Goal: Obtain resource: Obtain resource

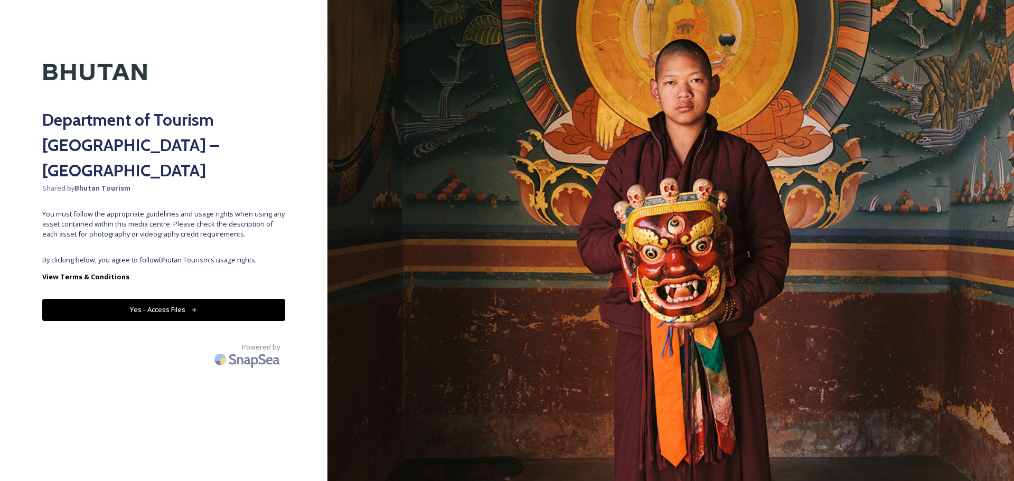
click at [185, 299] on button "Yes - Access Files" at bounding box center [163, 310] width 243 height 22
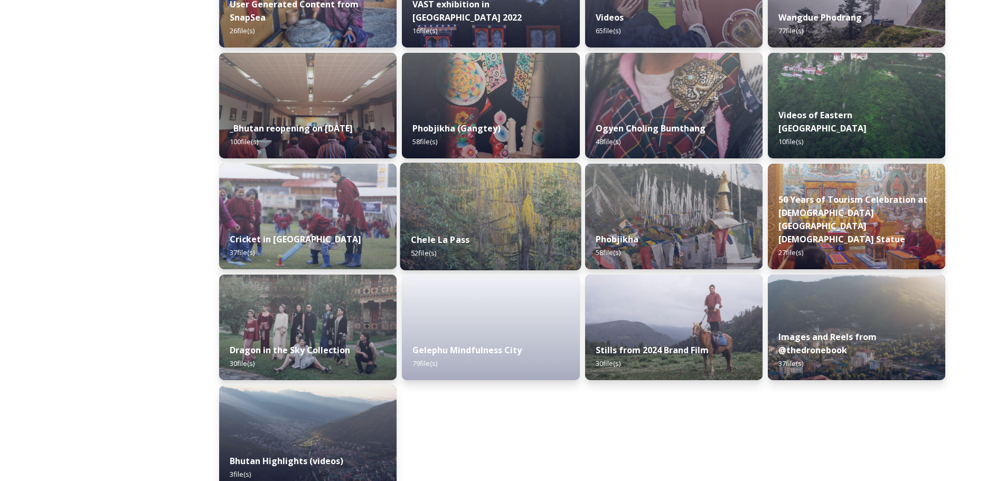
scroll to position [559, 0]
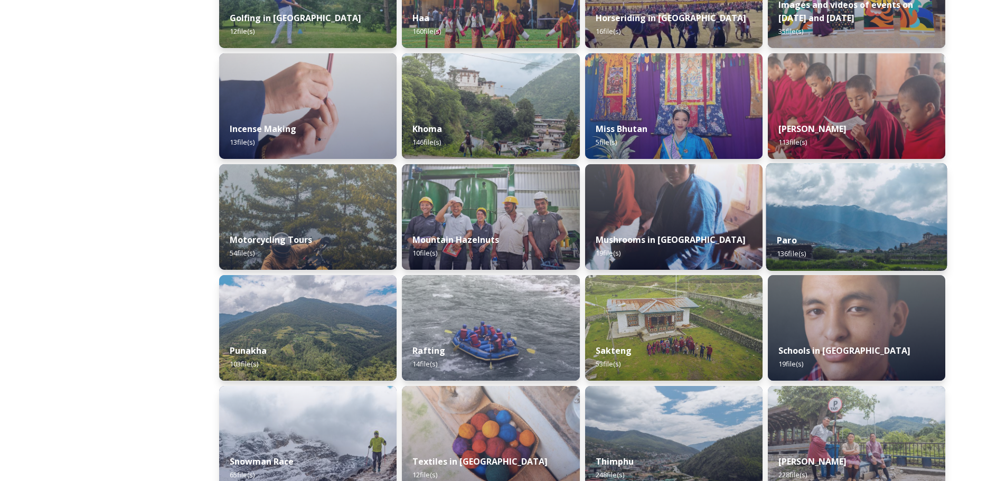
click at [863, 233] on div "Paro 136 file(s)" at bounding box center [856, 247] width 181 height 48
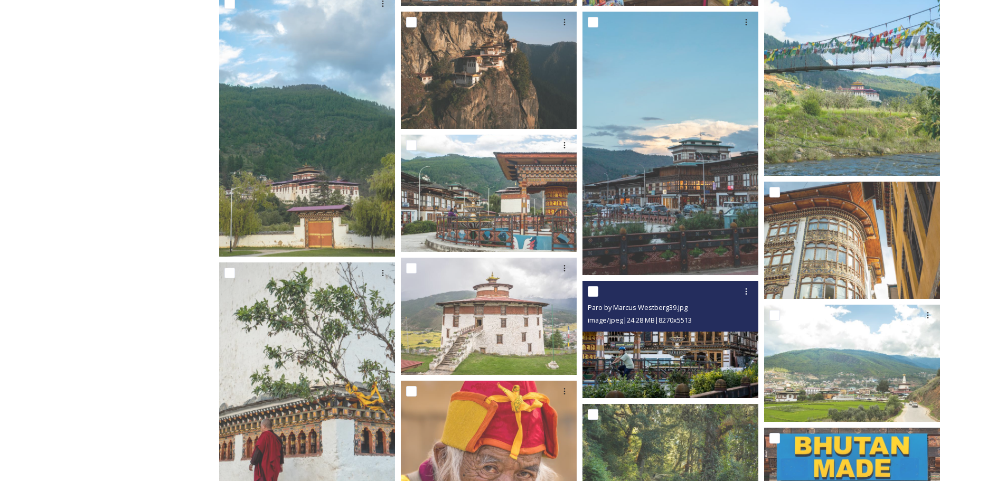
scroll to position [1056, 0]
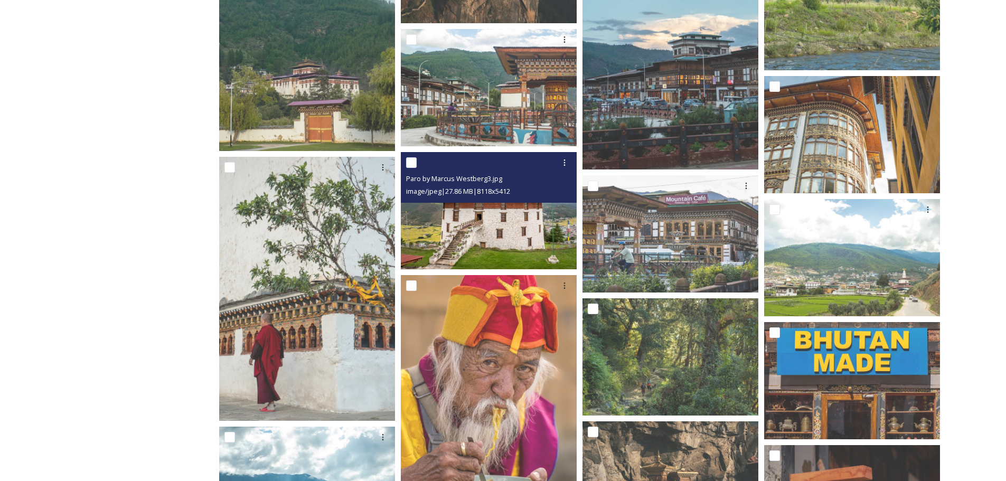
click at [493, 225] on img at bounding box center [489, 210] width 176 height 117
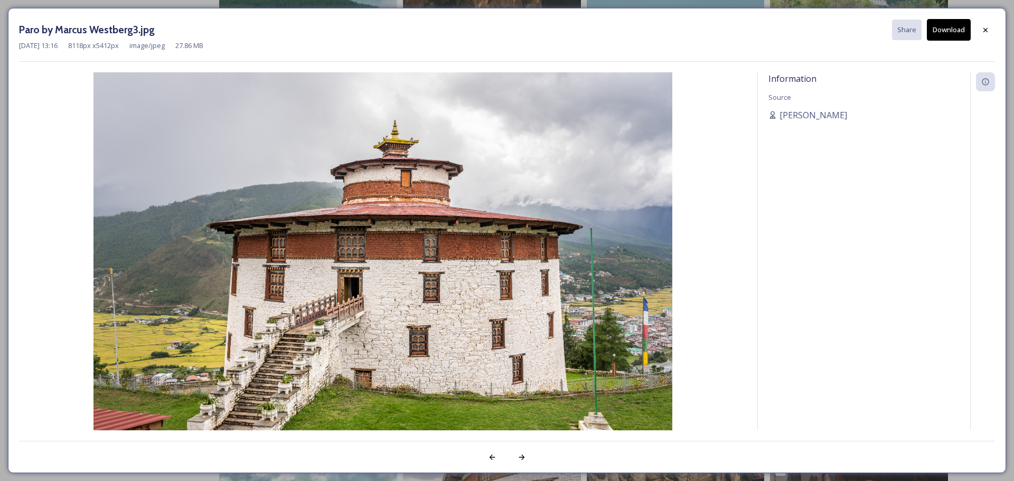
click at [985, 30] on icon at bounding box center [985, 29] width 4 height 4
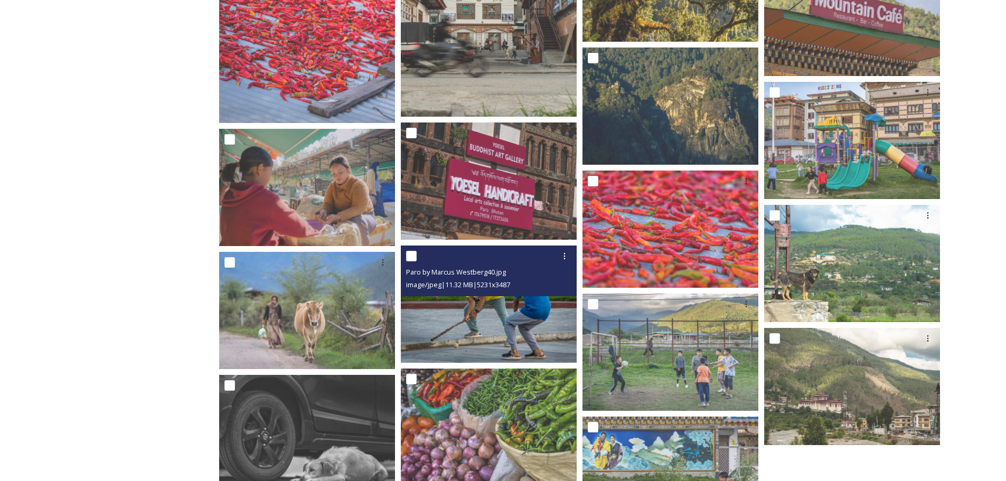
scroll to position [4489, 0]
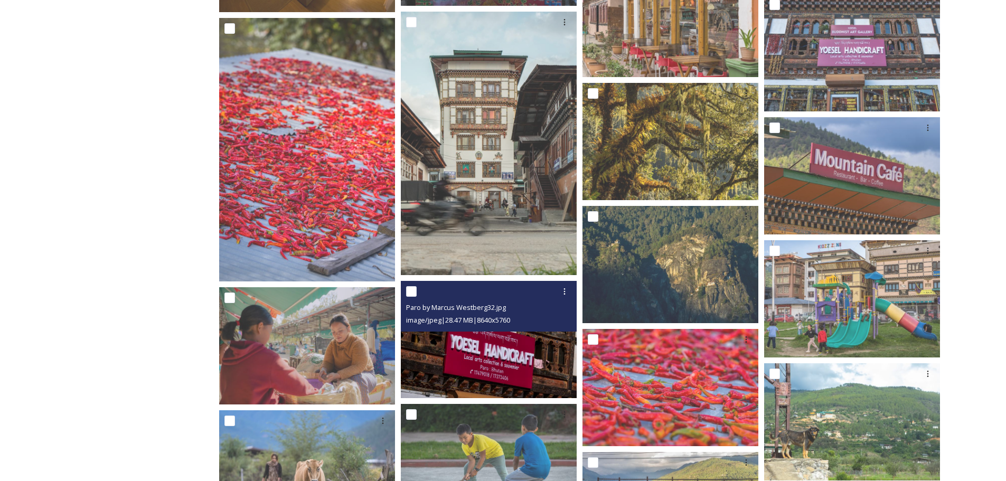
click at [530, 380] on img at bounding box center [489, 339] width 176 height 117
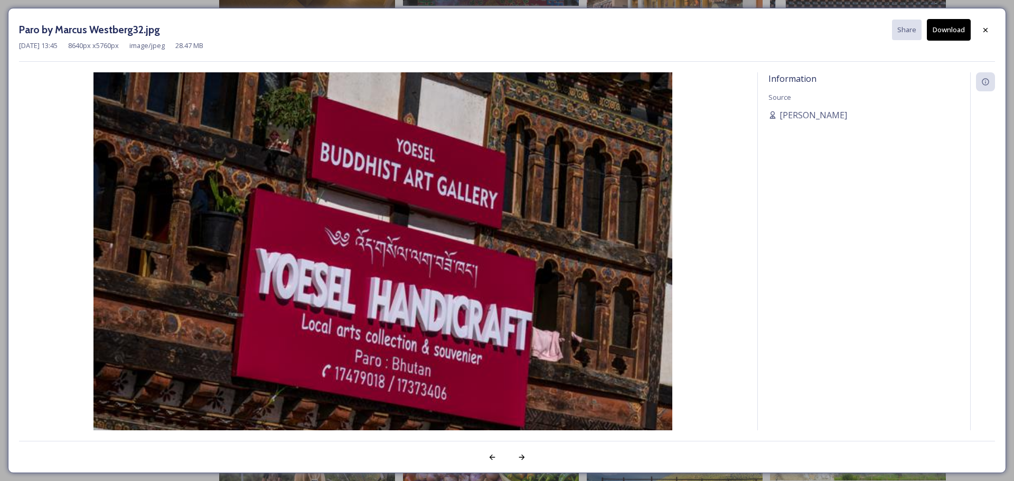
click at [878, 177] on div "Information Source [PERSON_NAME]" at bounding box center [864, 265] width 212 height 386
click at [987, 32] on icon at bounding box center [985, 30] width 8 height 8
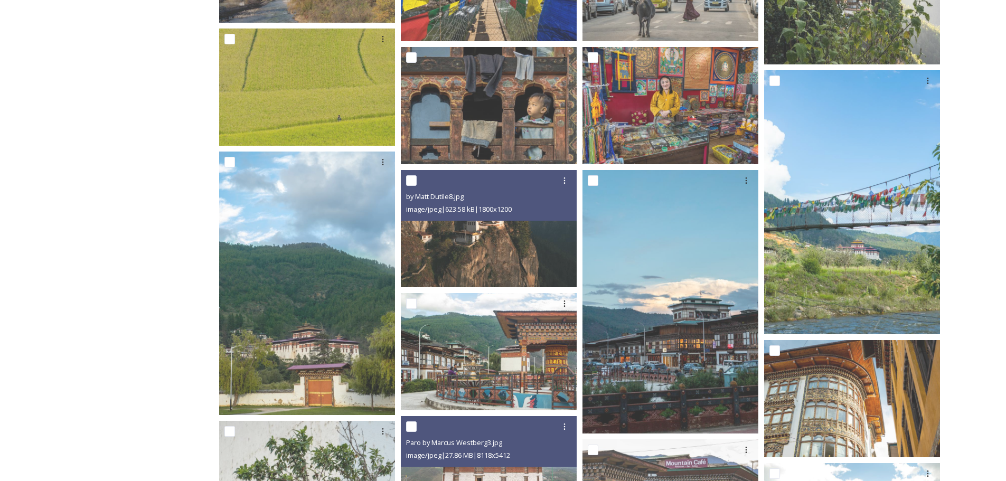
scroll to position [422, 0]
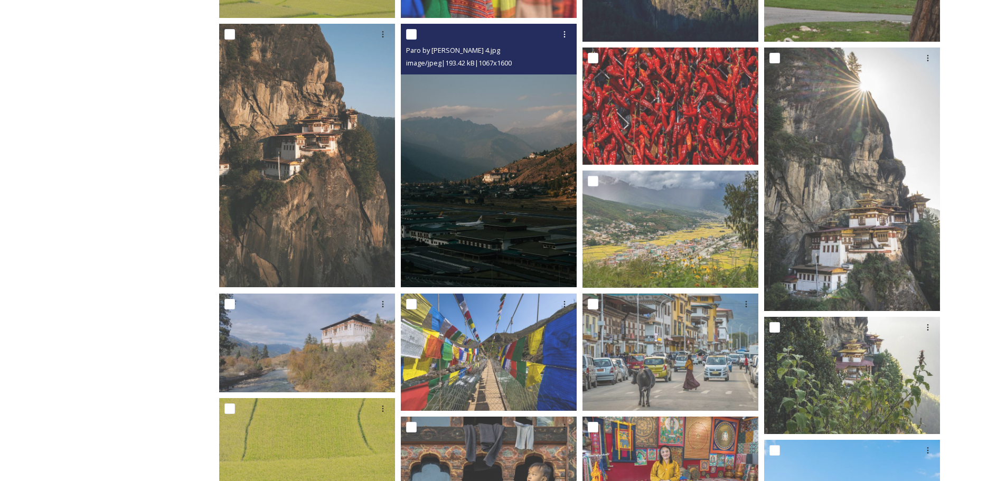
click at [499, 231] on img at bounding box center [489, 156] width 176 height 264
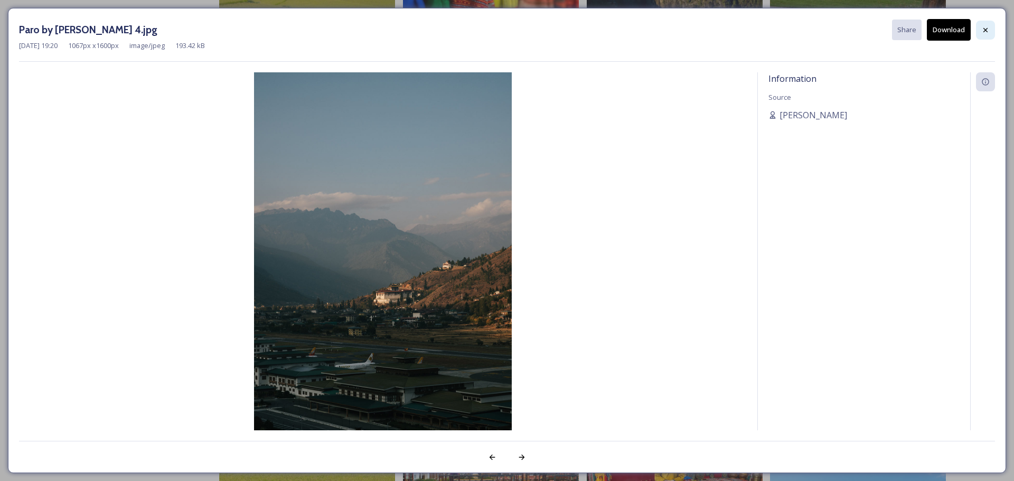
click at [989, 29] on icon at bounding box center [985, 30] width 8 height 8
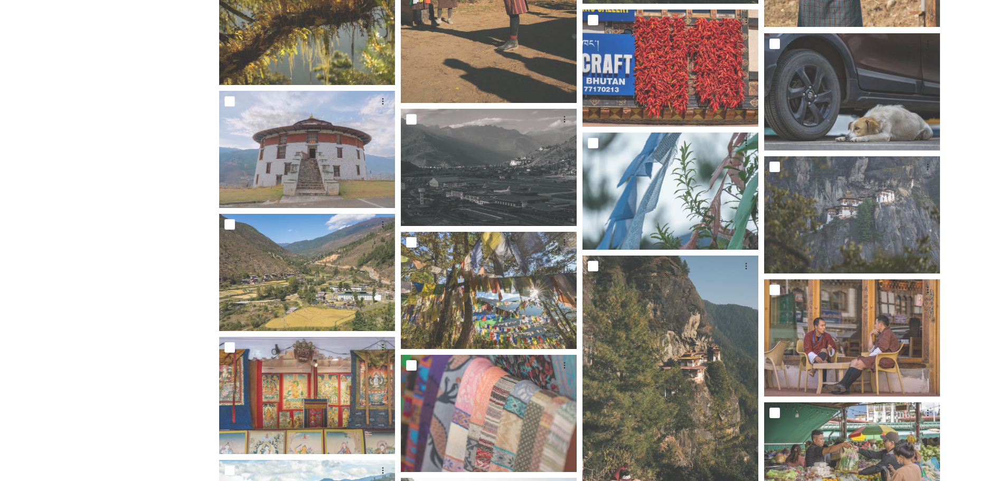
scroll to position [2143, 0]
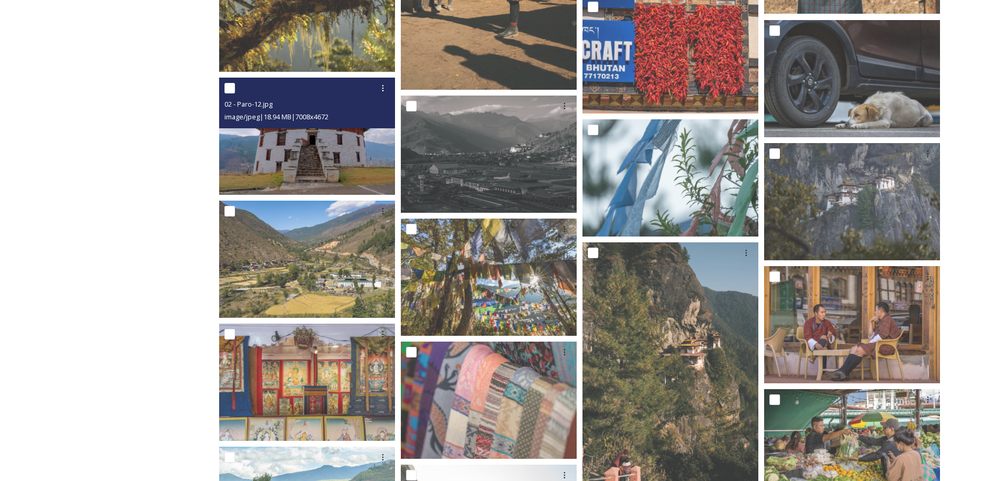
click at [323, 125] on div "02 - Paro-12.jpg image/jpeg | 18.94 MB | 7008 x 4672" at bounding box center [307, 103] width 176 height 51
click at [330, 153] on img at bounding box center [307, 136] width 176 height 117
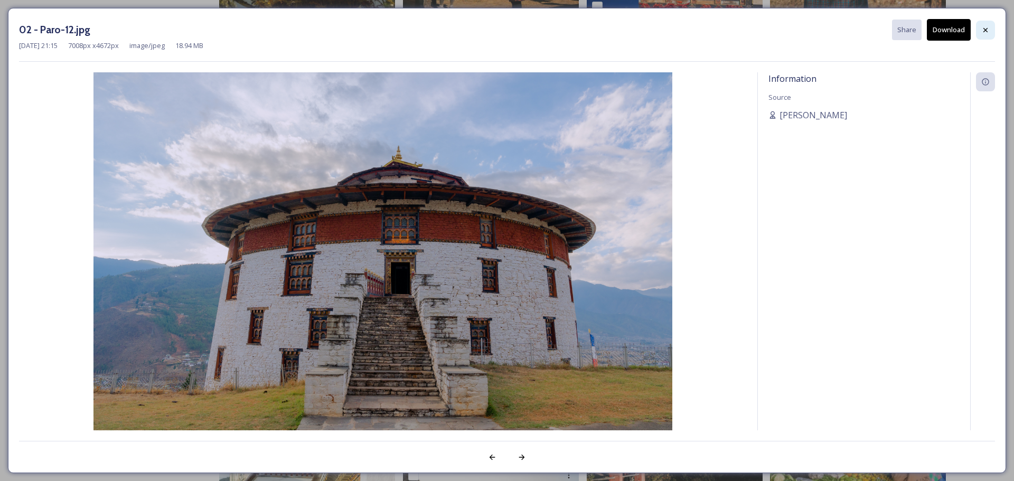
click at [990, 27] on div at bounding box center [985, 30] width 19 height 19
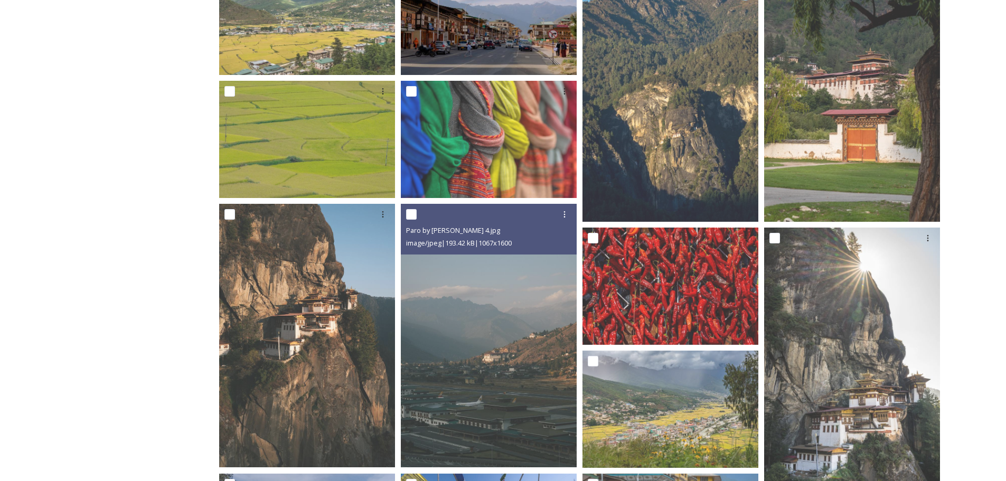
scroll to position [0, 0]
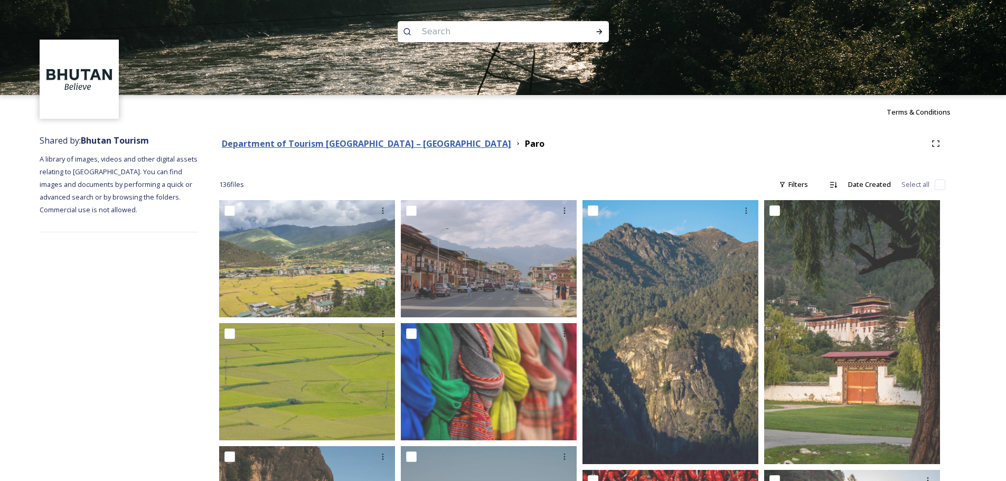
click at [360, 142] on strong "Department of Tourism [GEOGRAPHIC_DATA] – [GEOGRAPHIC_DATA]" at bounding box center [366, 144] width 289 height 12
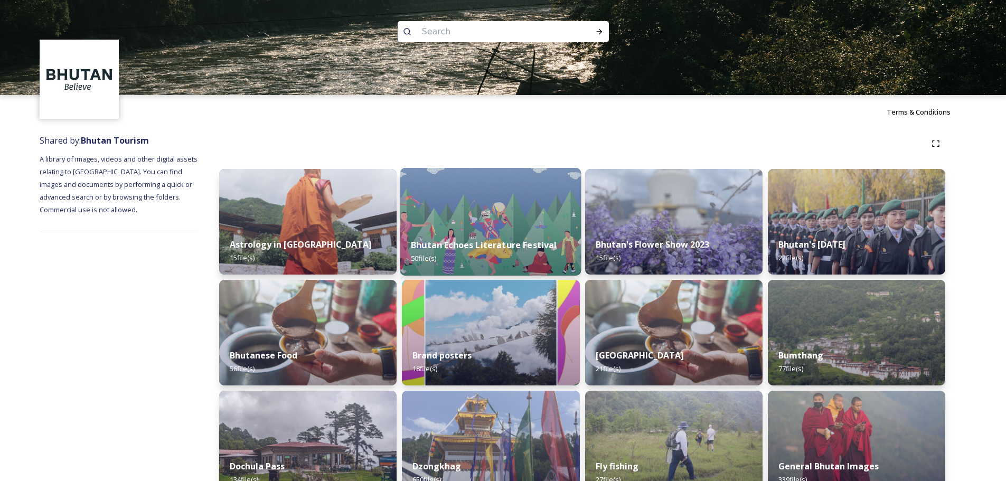
scroll to position [670, 0]
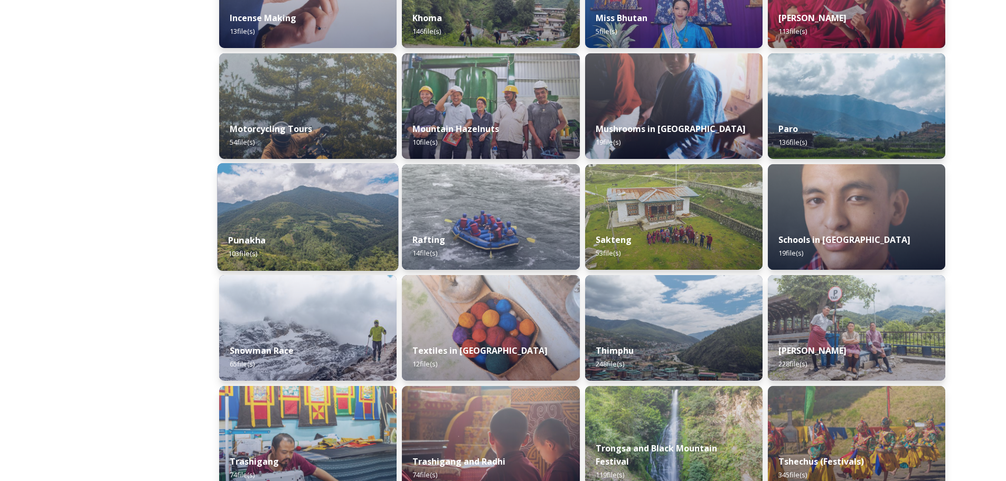
click at [308, 204] on img at bounding box center [308, 217] width 181 height 108
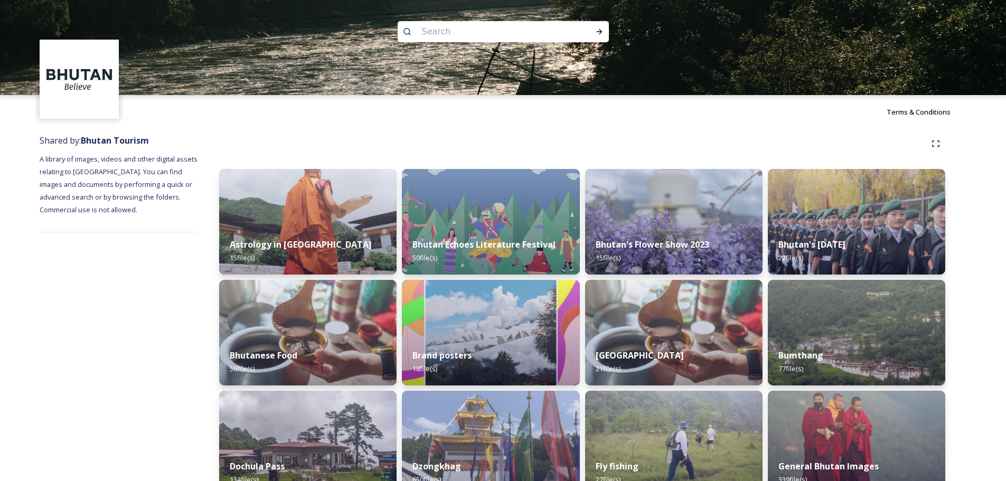
scroll to position [781, 0]
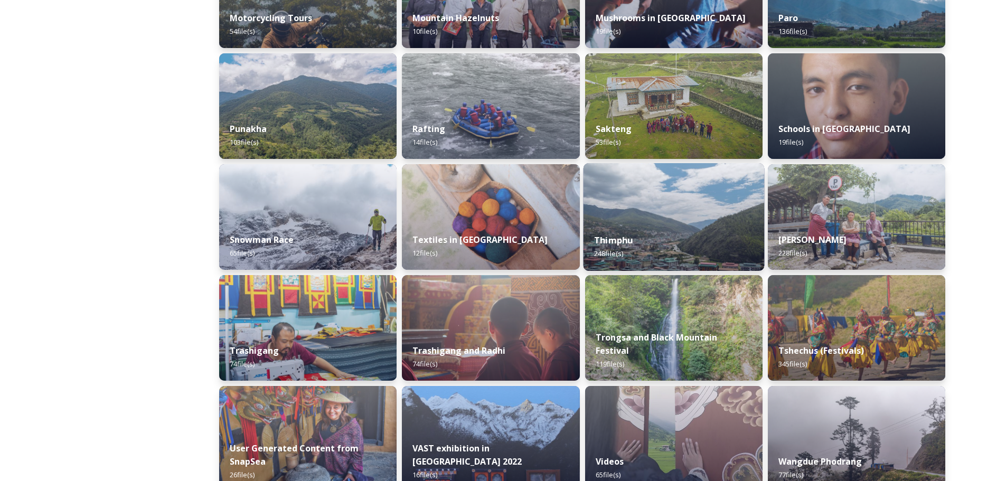
click at [650, 215] on img at bounding box center [673, 217] width 181 height 108
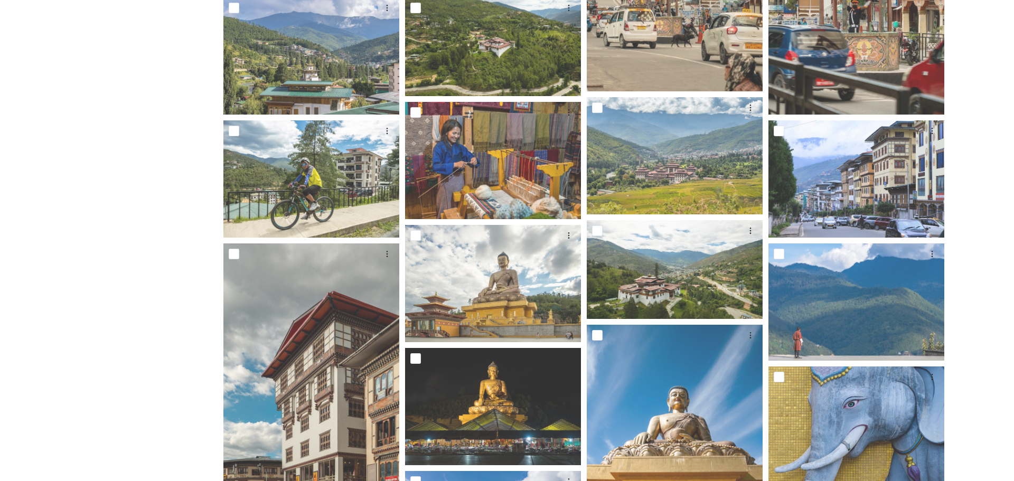
scroll to position [1490, 0]
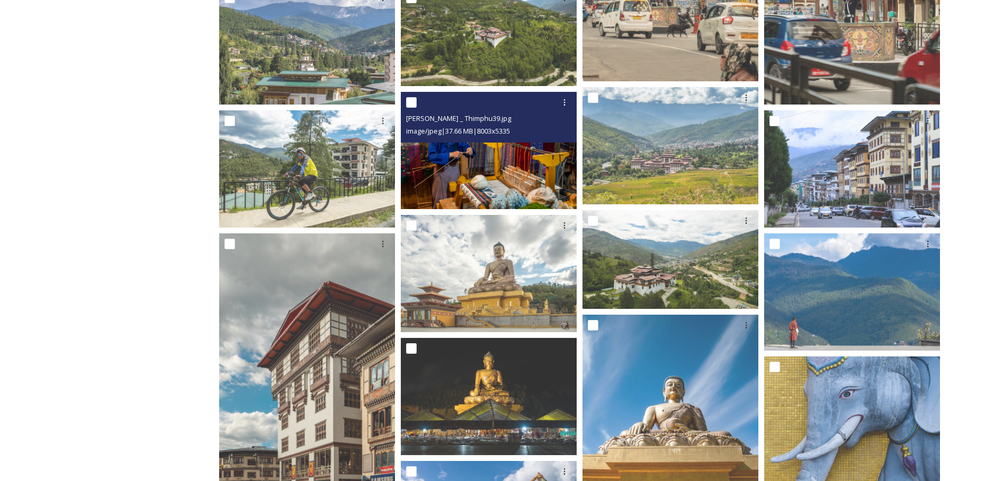
click at [463, 192] on img at bounding box center [489, 150] width 176 height 117
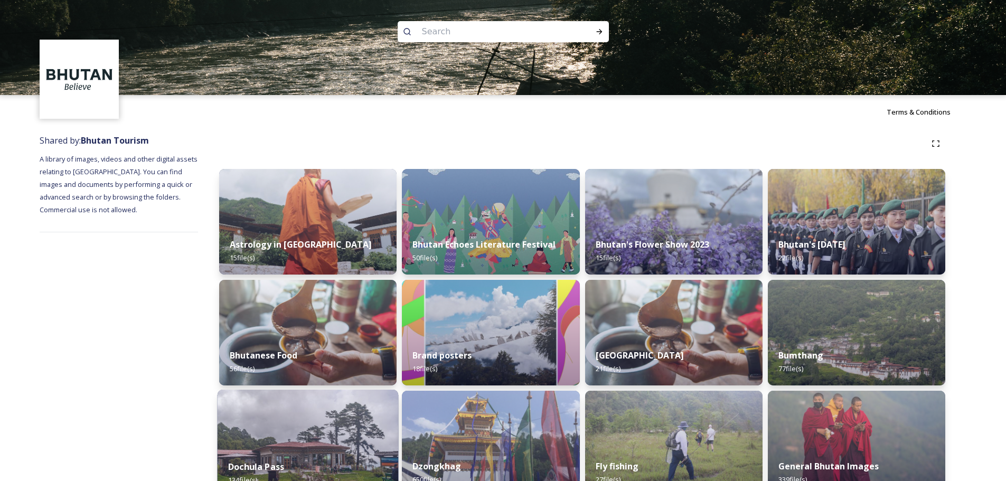
click at [265, 398] on img at bounding box center [308, 444] width 181 height 108
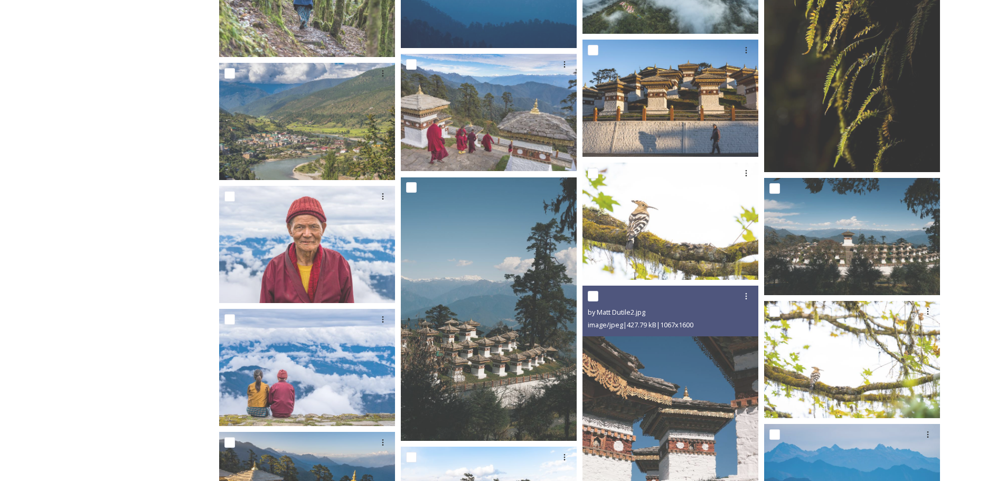
scroll to position [1134, 0]
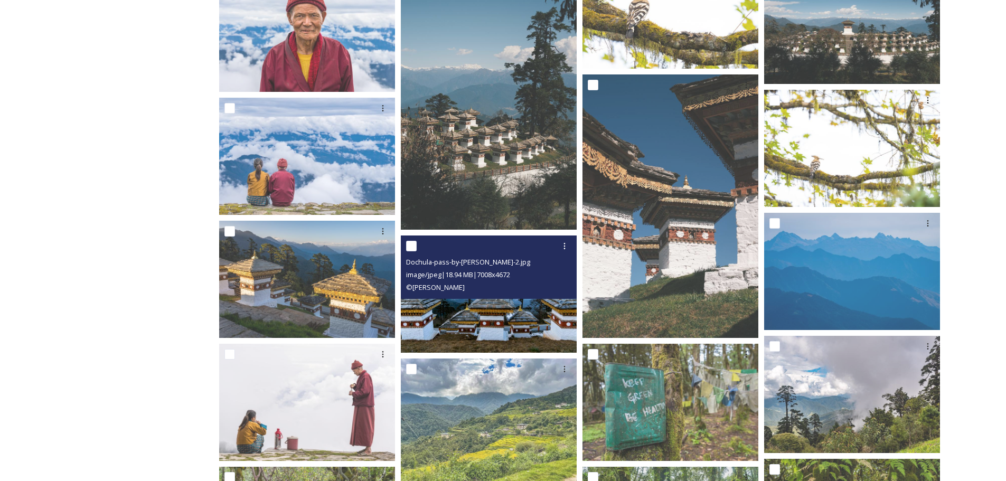
click at [486, 319] on img at bounding box center [489, 294] width 176 height 117
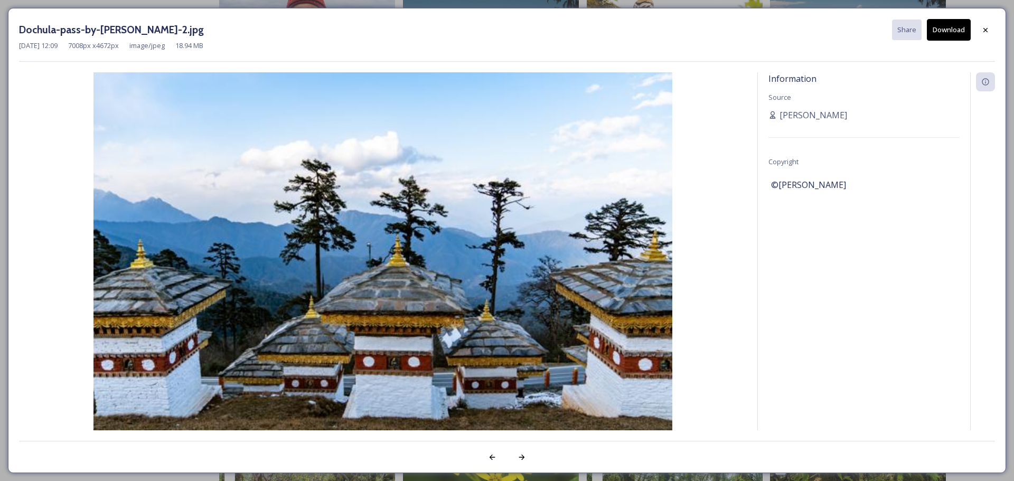
click at [39, 236] on img at bounding box center [383, 265] width 728 height 386
click at [987, 32] on icon at bounding box center [985, 29] width 4 height 4
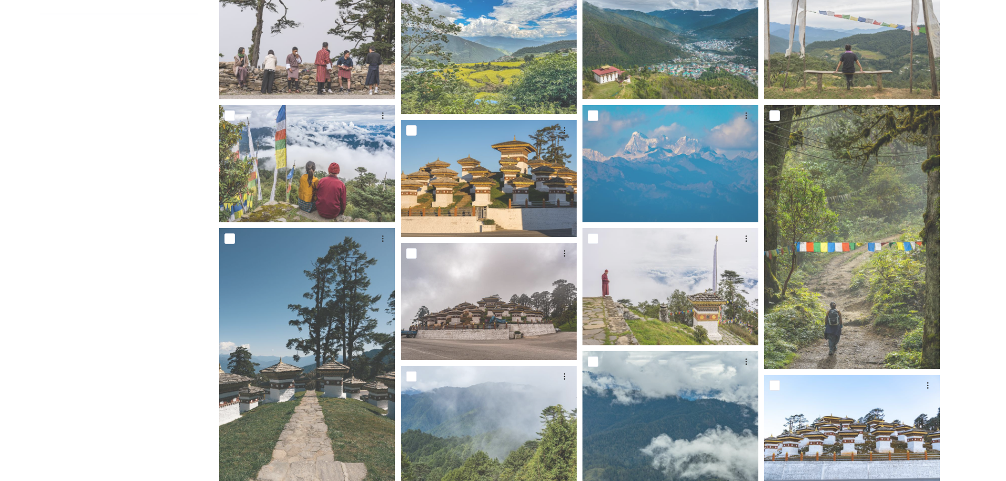
scroll to position [223, 0]
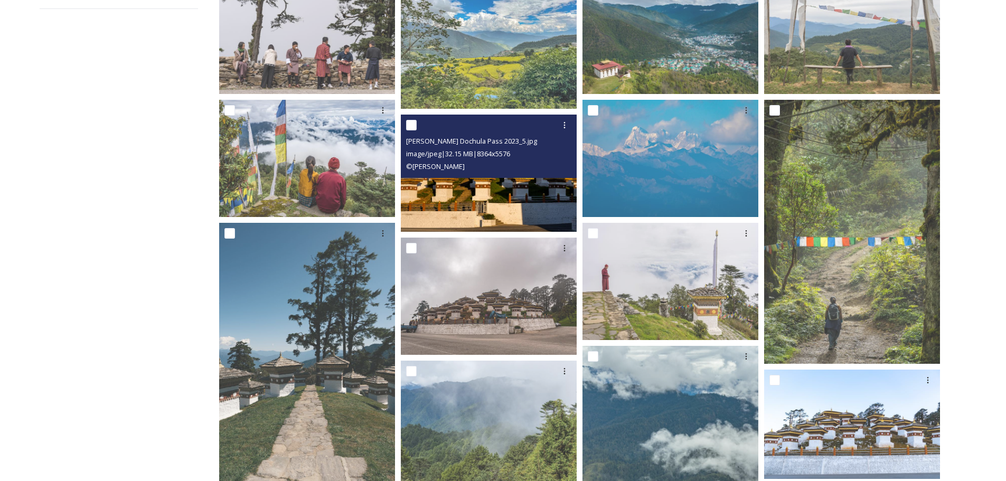
click at [532, 205] on img at bounding box center [489, 173] width 176 height 117
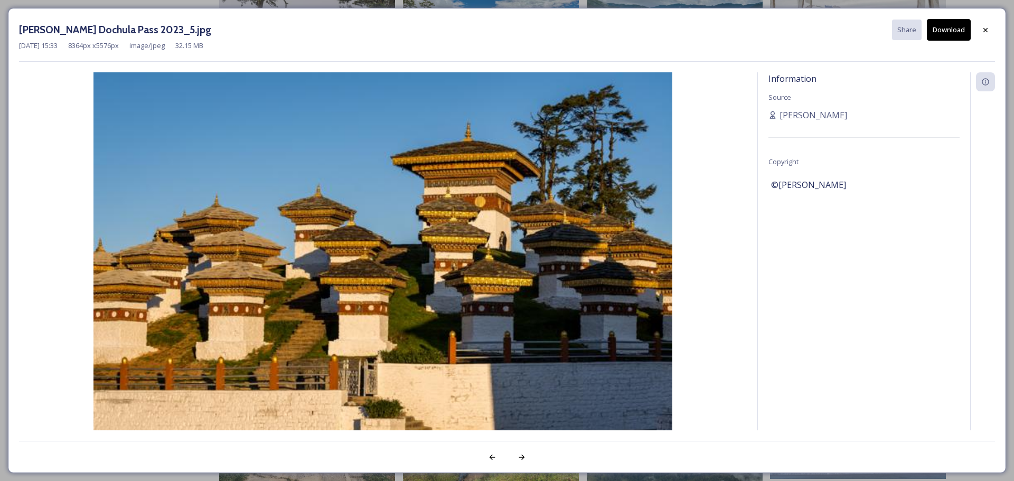
click at [986, 27] on div at bounding box center [985, 30] width 19 height 19
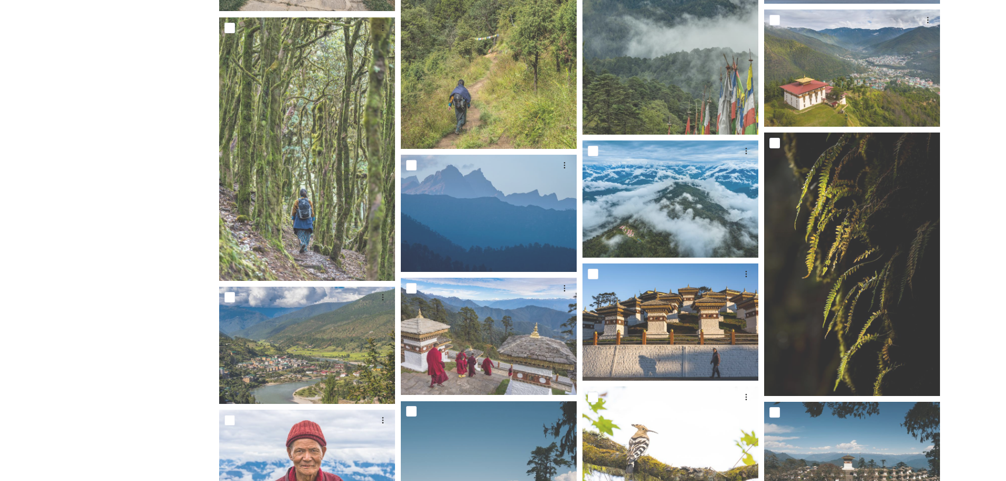
scroll to position [857, 0]
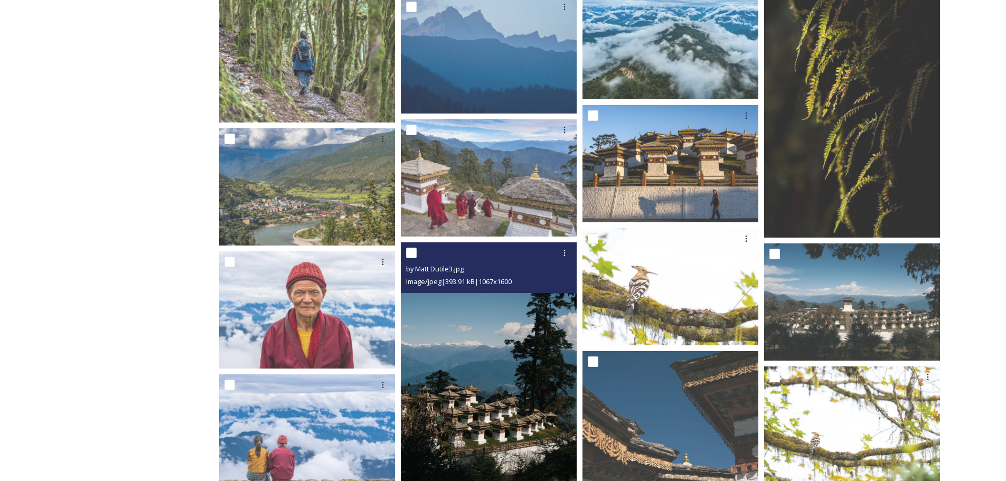
click at [506, 430] on img at bounding box center [489, 375] width 176 height 264
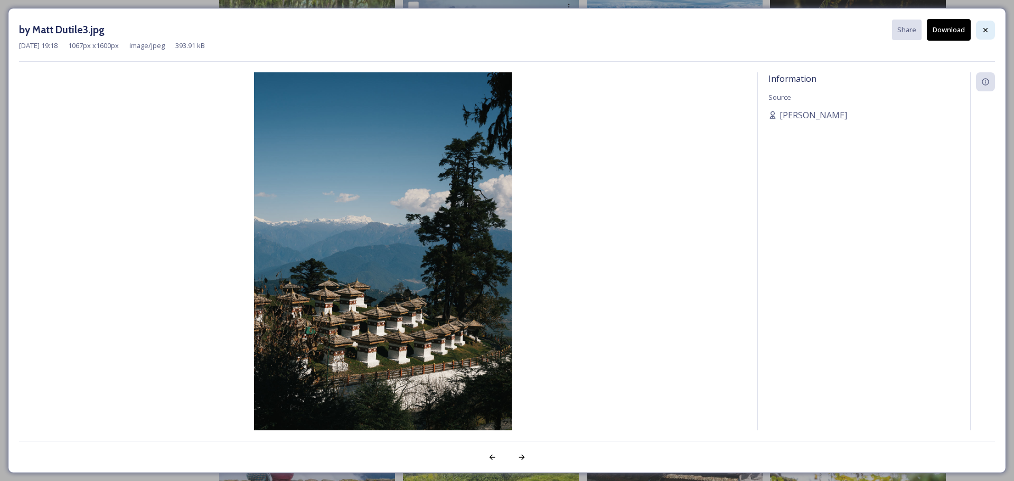
click at [987, 32] on icon at bounding box center [985, 29] width 4 height 4
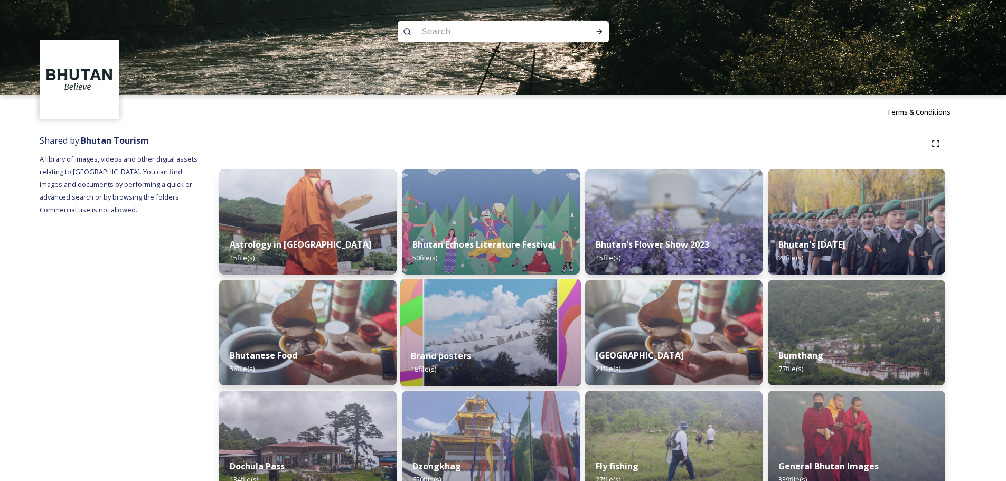
scroll to position [670, 0]
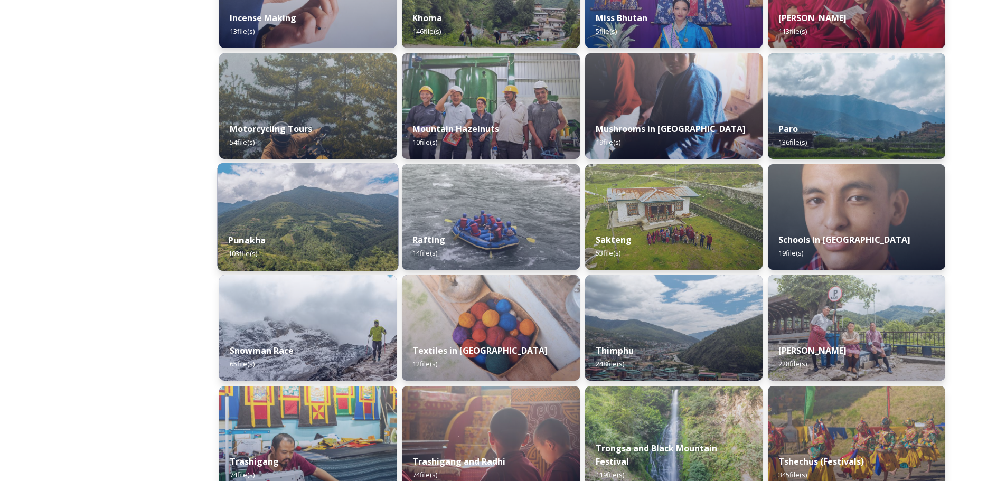
click at [364, 203] on img at bounding box center [308, 217] width 181 height 108
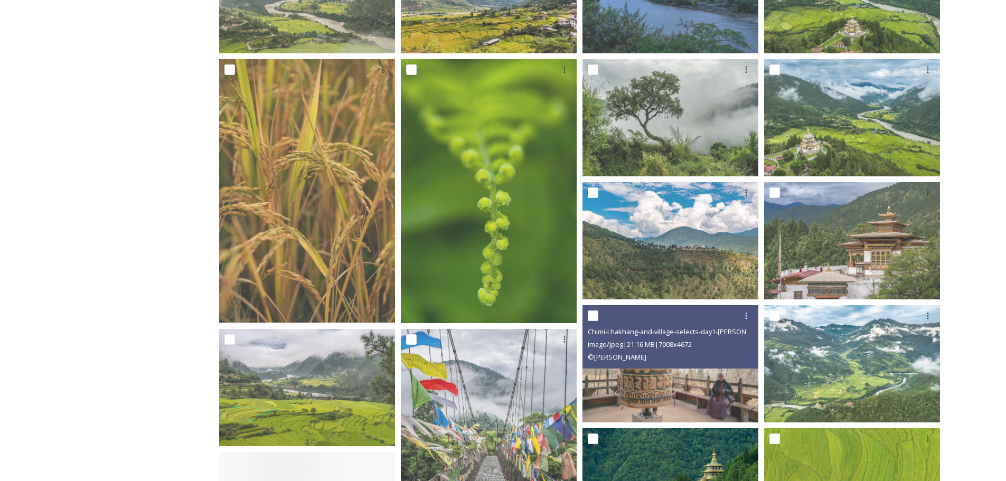
scroll to position [370, 0]
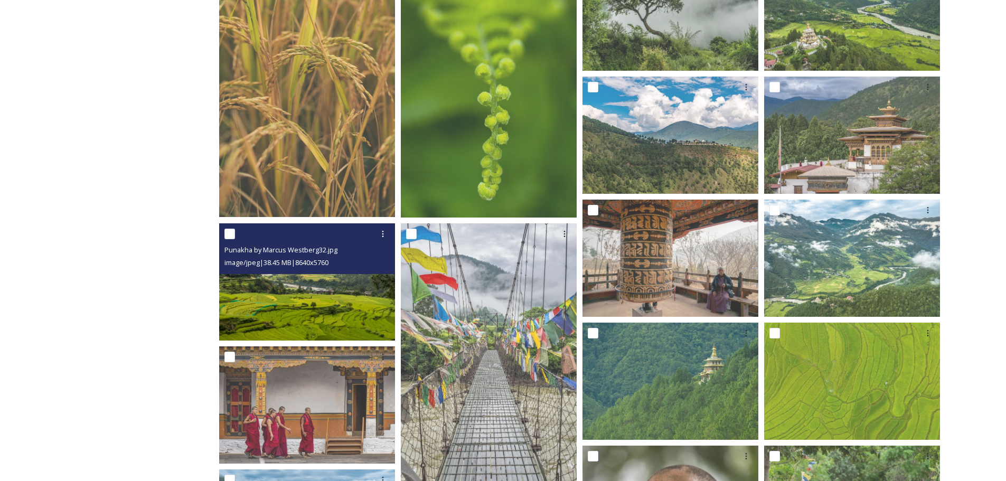
click at [318, 327] on img at bounding box center [307, 281] width 176 height 117
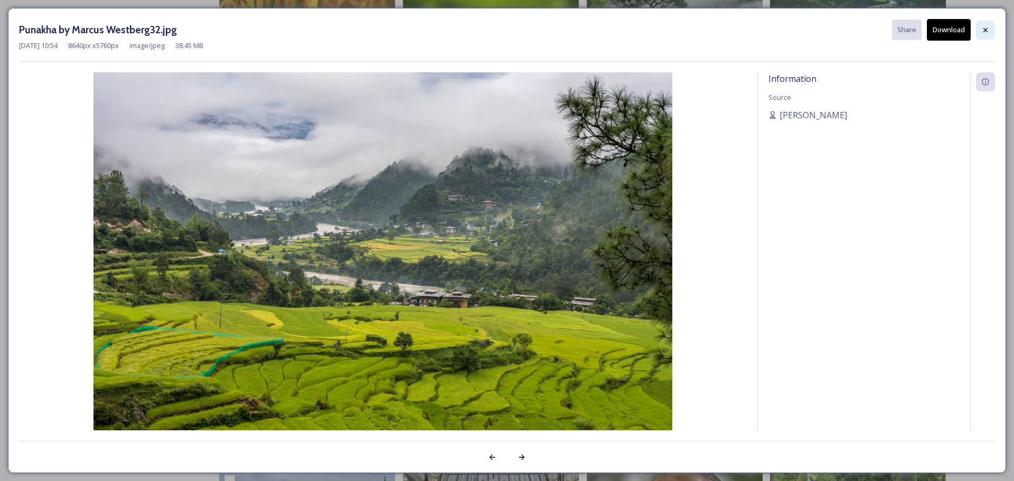
click at [990, 33] on div at bounding box center [985, 30] width 19 height 19
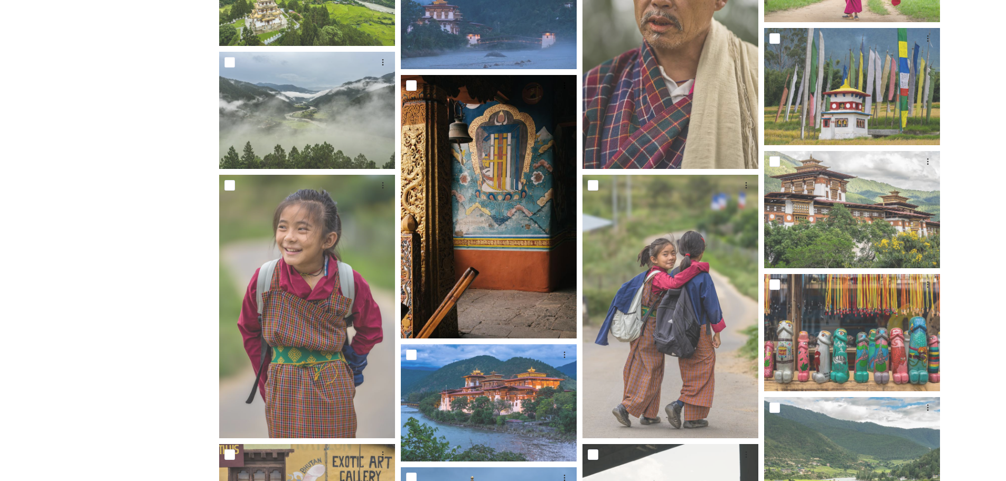
scroll to position [646, 0]
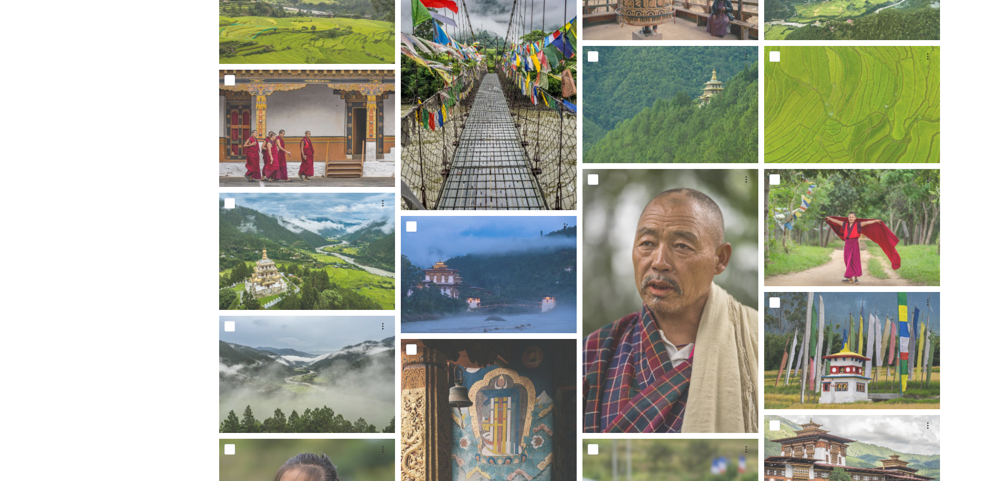
click at [459, 143] on img at bounding box center [489, 79] width 176 height 264
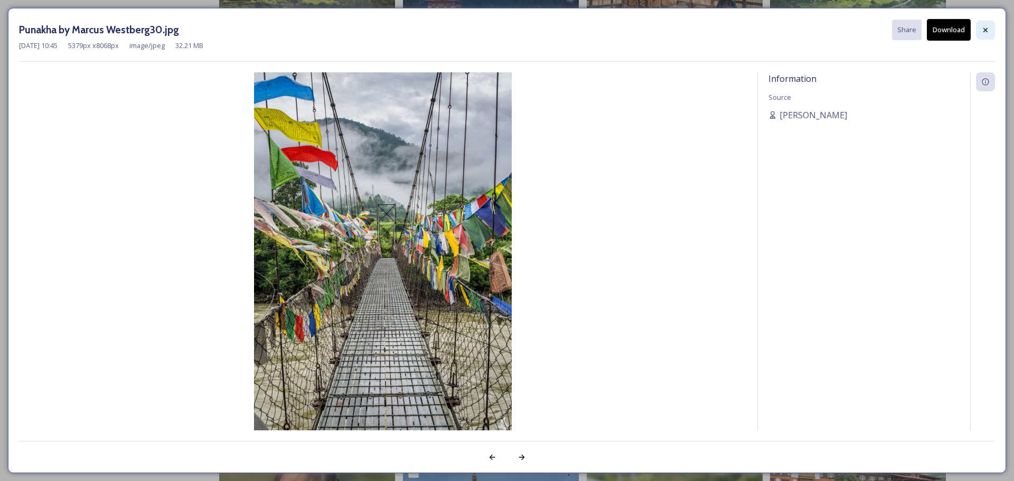
click at [982, 26] on icon at bounding box center [985, 30] width 8 height 8
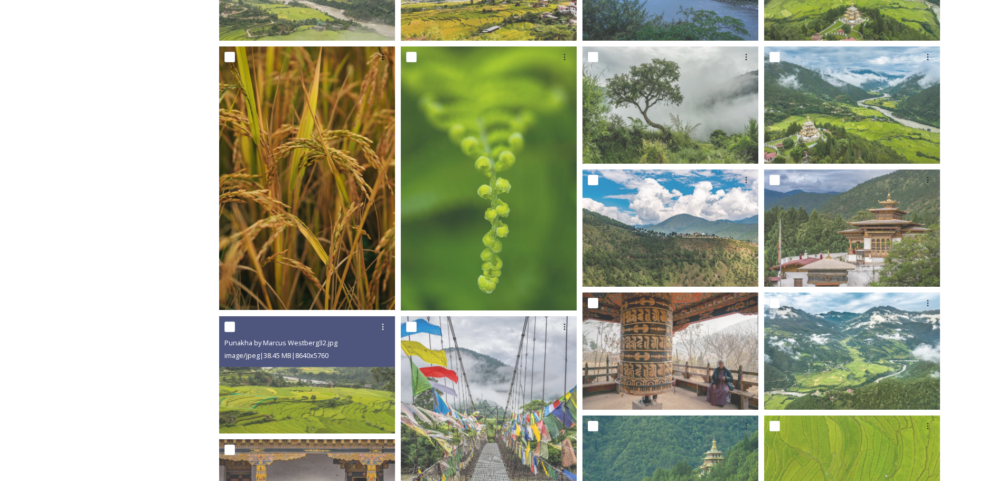
scroll to position [118, 0]
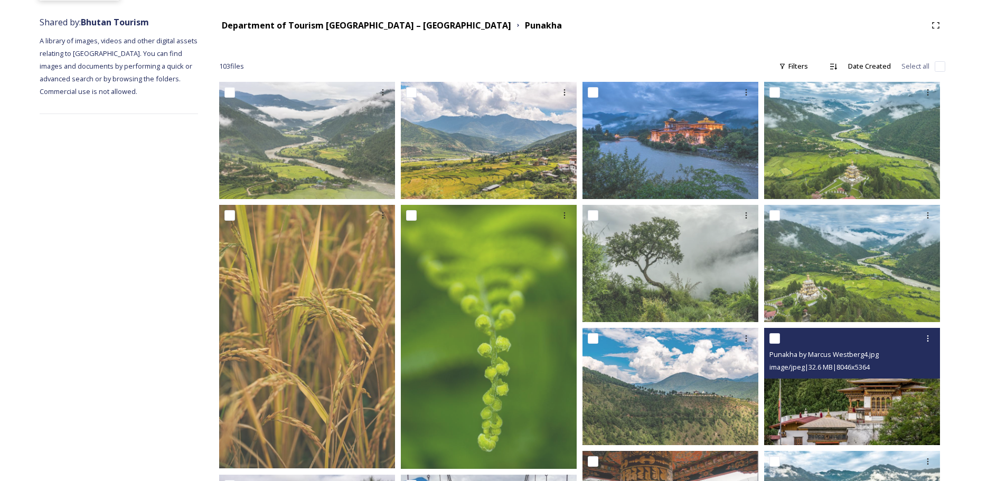
click at [820, 374] on div "Punakha by Marcus Westberg4.jpg image/jpeg | 32.6 MB | 8046 x 5364" at bounding box center [852, 353] width 176 height 51
click at [823, 408] on img at bounding box center [852, 386] width 176 height 117
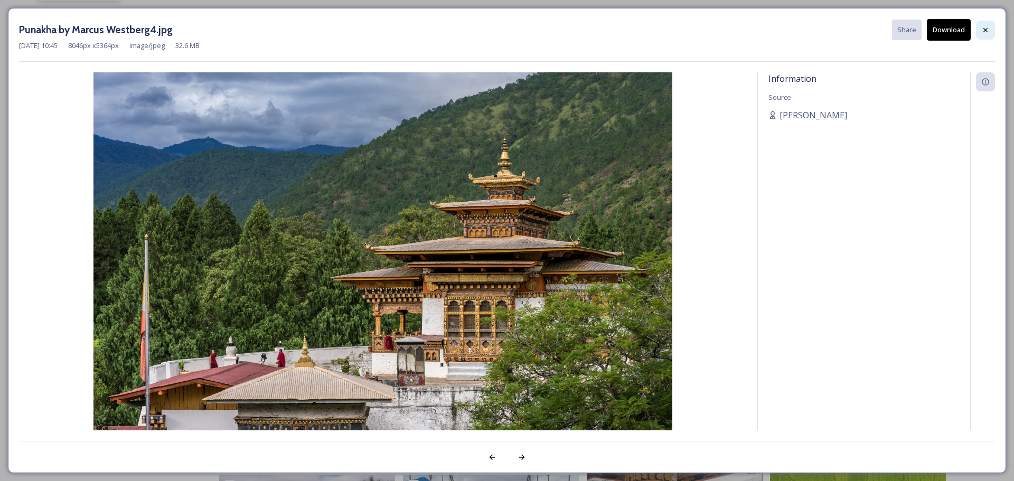
click at [983, 29] on icon at bounding box center [985, 30] width 8 height 8
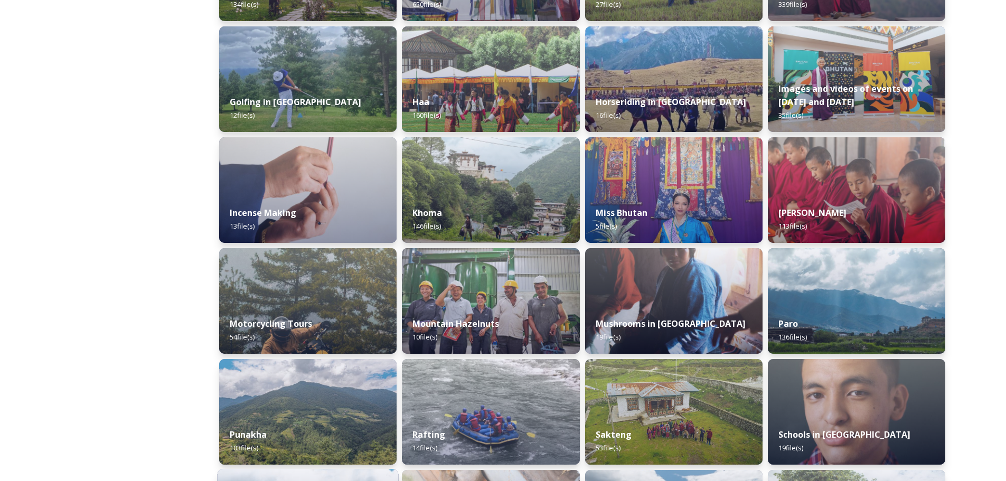
scroll to position [686, 0]
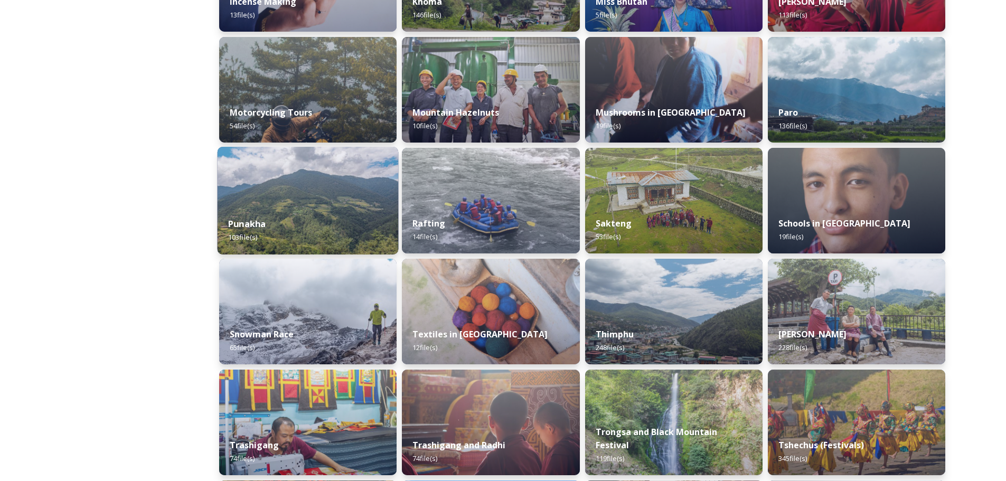
click at [327, 224] on div "Punakha 103 file(s)" at bounding box center [308, 230] width 181 height 48
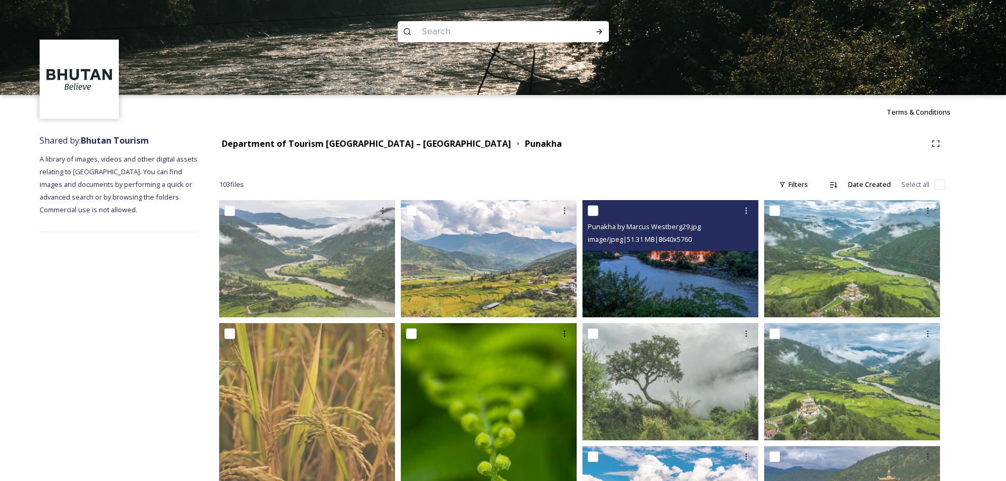
click at [703, 264] on img at bounding box center [670, 258] width 176 height 117
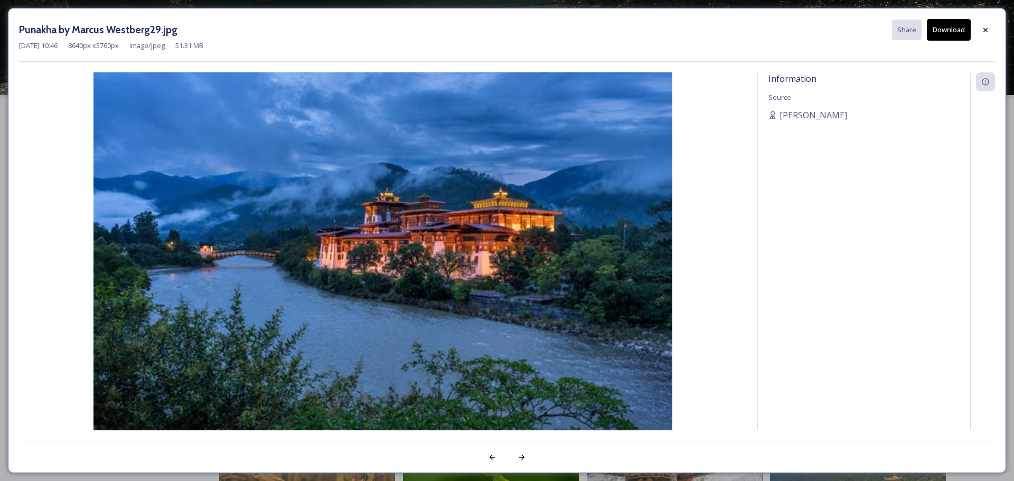
click at [1013, 309] on div "Punakha by Marcus Westberg29.jpg Share Download [DATE] 10:46 8640 px x 5760 px …" at bounding box center [507, 240] width 1014 height 481
click at [986, 24] on div at bounding box center [985, 30] width 19 height 19
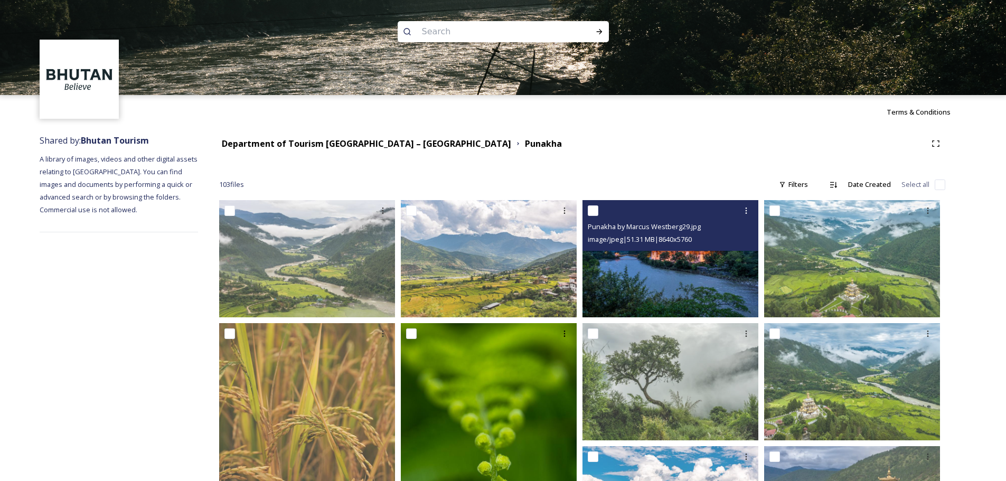
click at [655, 279] on img at bounding box center [670, 258] width 176 height 117
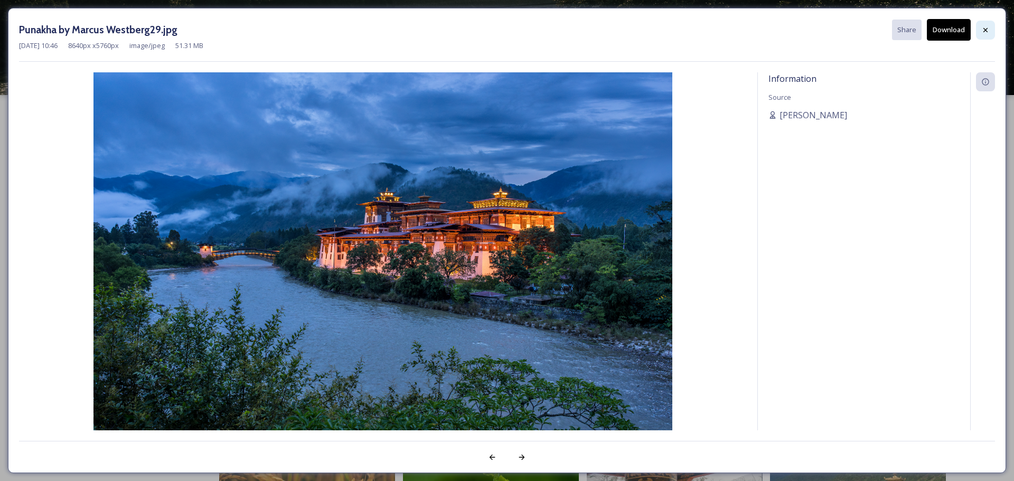
click at [982, 25] on div at bounding box center [985, 30] width 19 height 19
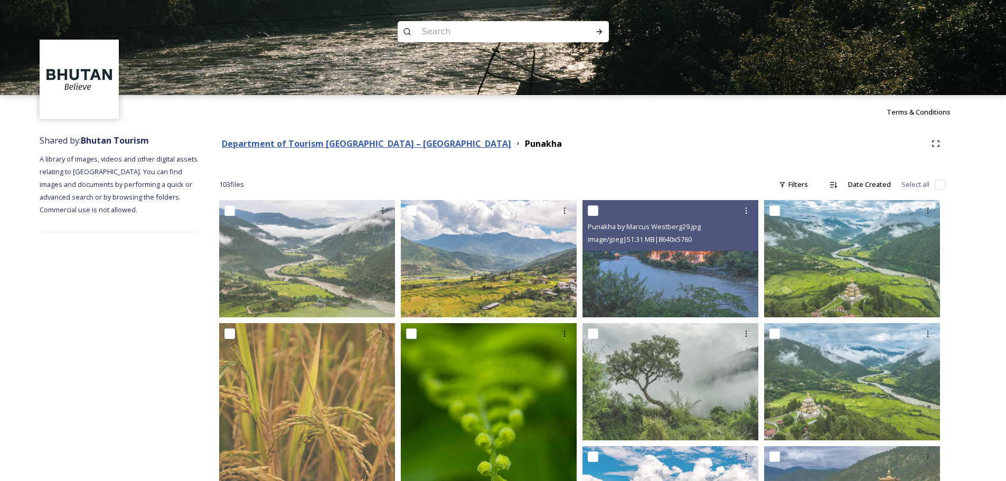
click at [358, 144] on strong "Department of Tourism [GEOGRAPHIC_DATA] – [GEOGRAPHIC_DATA]" at bounding box center [366, 144] width 289 height 12
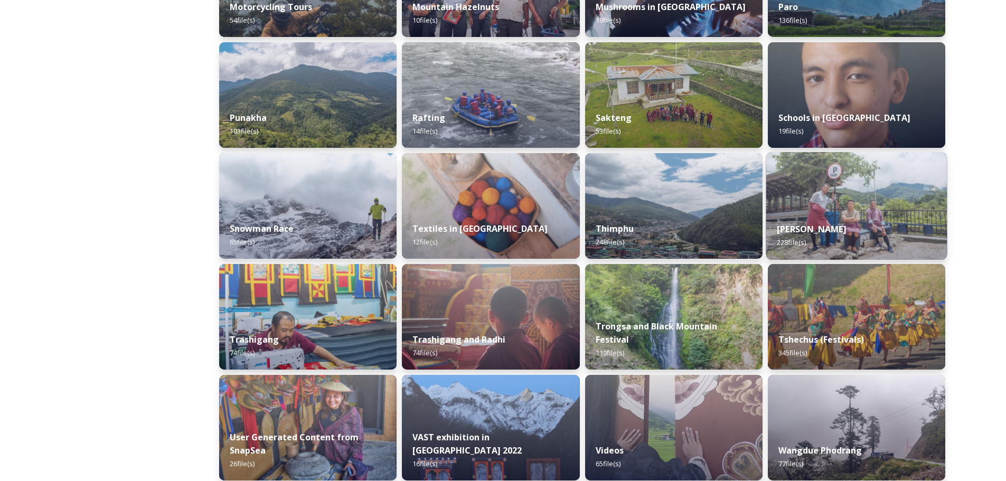
scroll to position [951, 0]
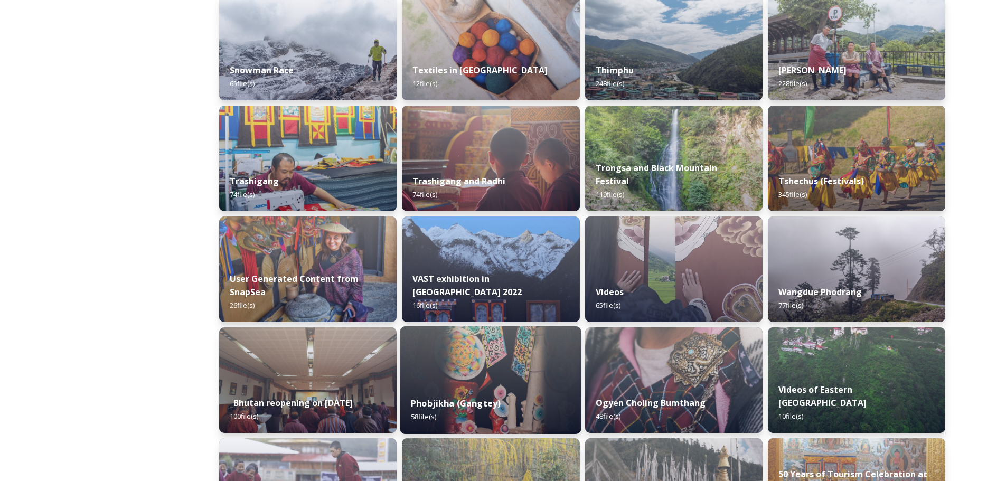
click at [516, 410] on div "Phobjikha (Gangtey) 58 file(s)" at bounding box center [490, 410] width 181 height 48
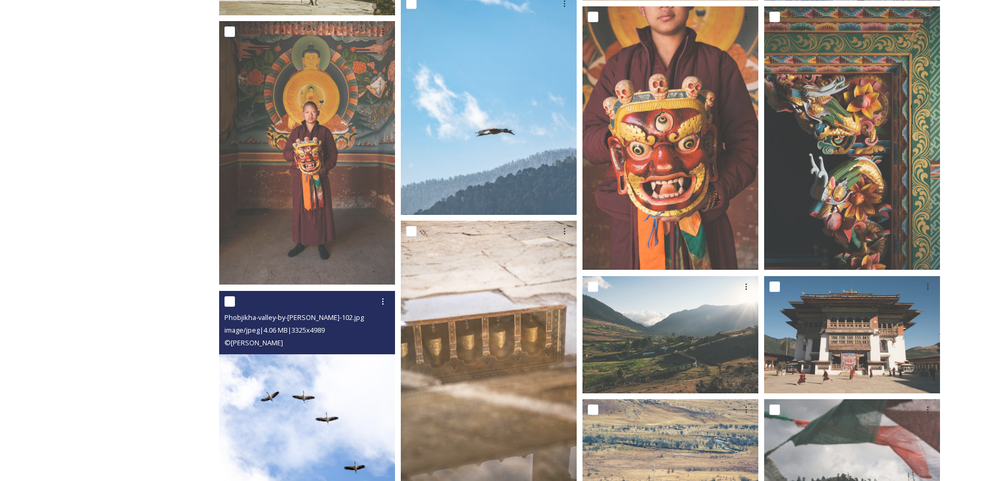
scroll to position [370, 0]
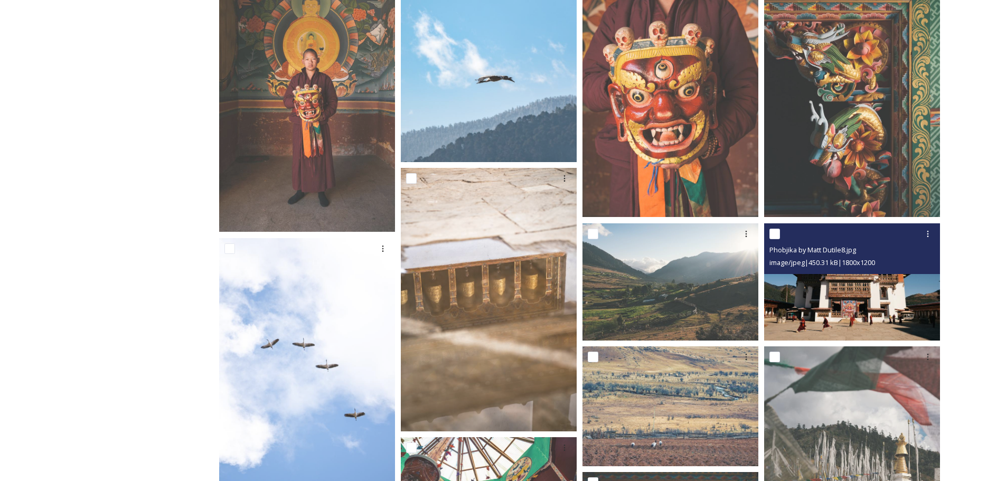
click at [844, 308] on img at bounding box center [852, 281] width 176 height 117
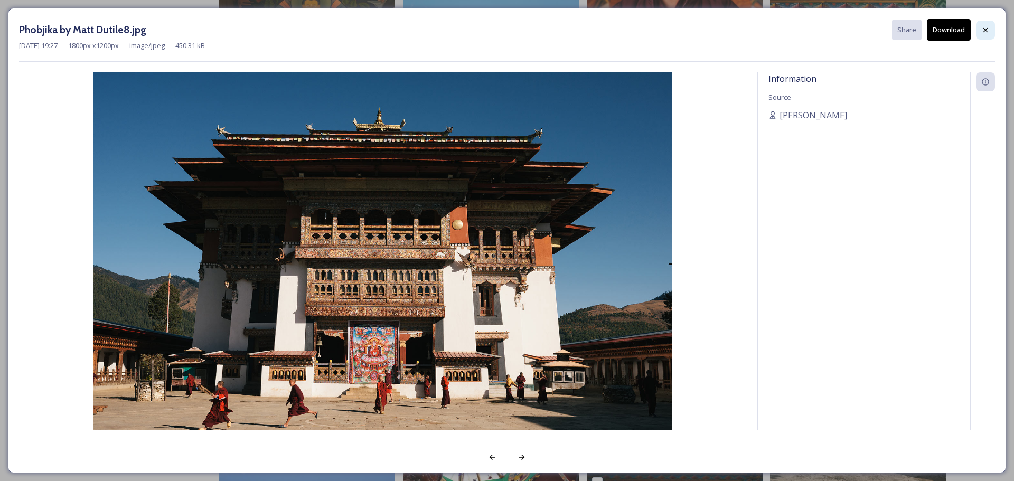
click at [986, 32] on icon at bounding box center [985, 30] width 8 height 8
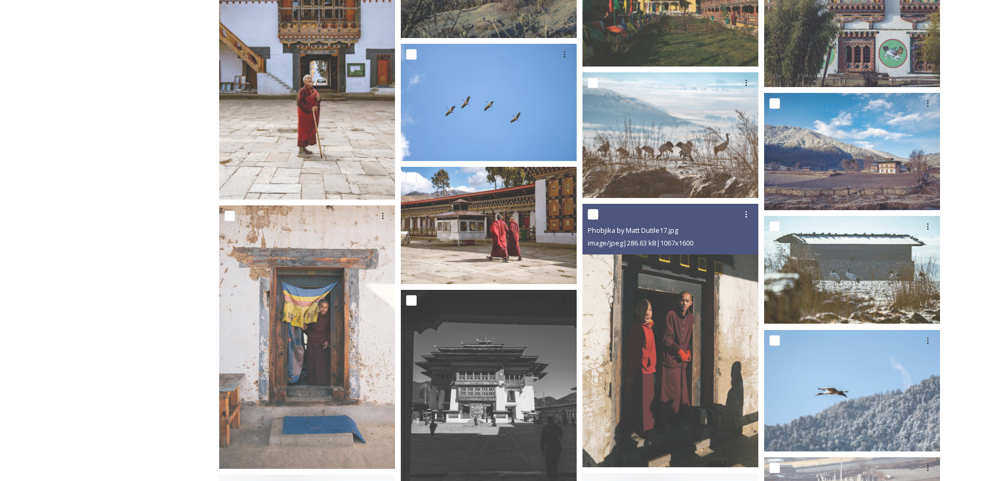
scroll to position [1479, 0]
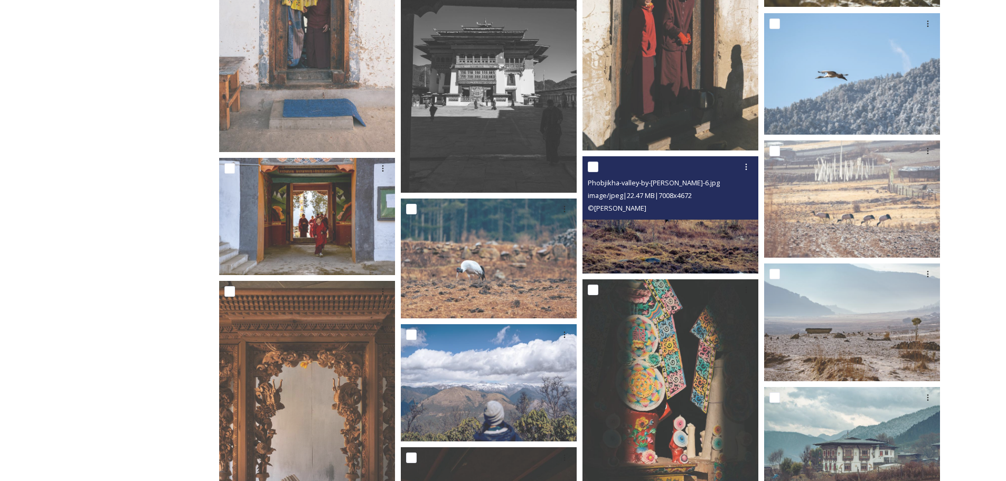
click at [676, 249] on img at bounding box center [670, 214] width 176 height 117
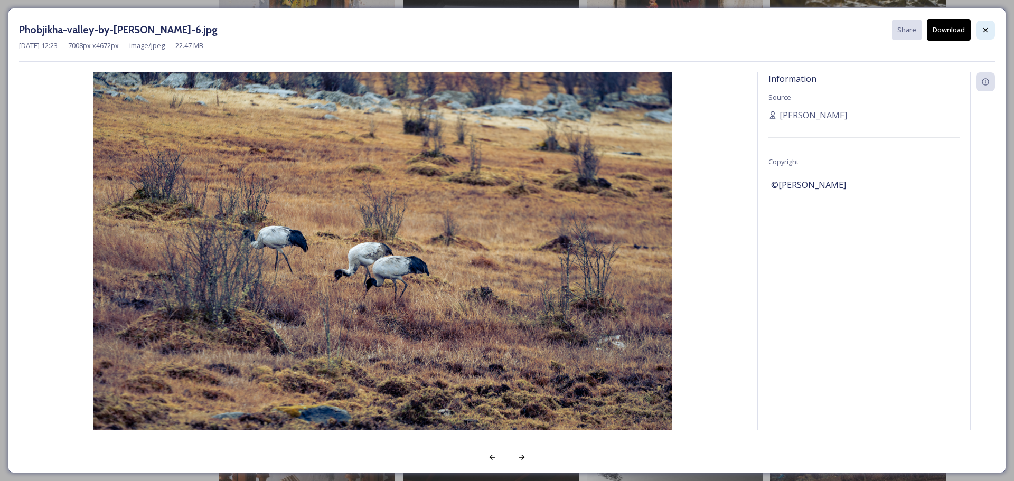
click at [989, 30] on icon at bounding box center [985, 30] width 8 height 8
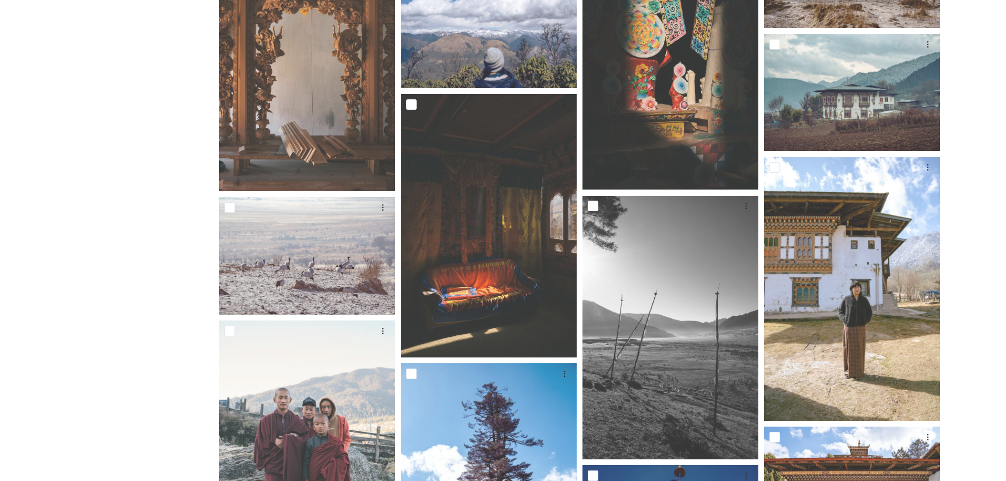
scroll to position [1671, 0]
